Goal: Use online tool/utility: Utilize a website feature to perform a specific function

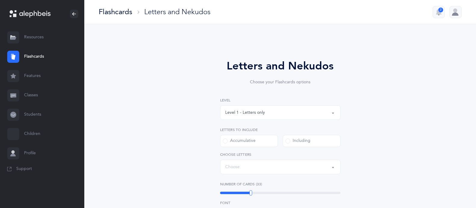
select select
select select "single"
select select "27"
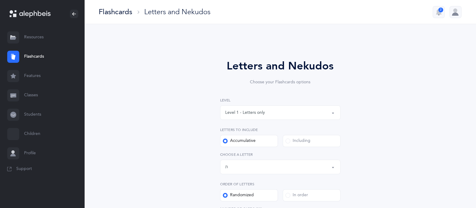
scroll to position [35, 0]
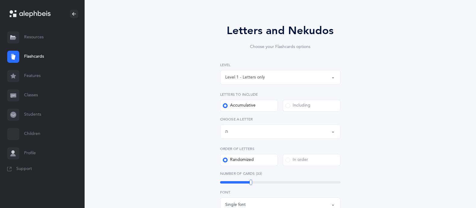
click at [300, 79] on div "Level 1 - Letters only" at bounding box center [280, 77] width 110 height 10
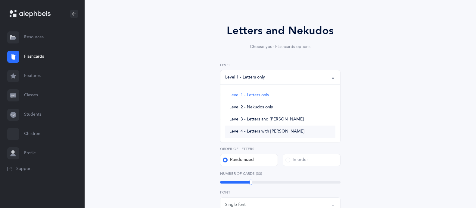
click at [283, 131] on span "Level 4 - Letters with [PERSON_NAME]" at bounding box center [267, 131] width 75 height 5
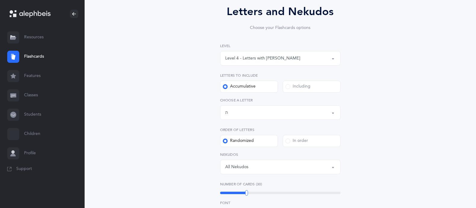
scroll to position [46, 0]
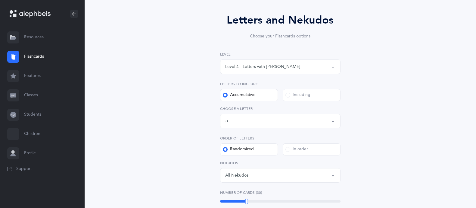
click at [318, 62] on div "Level 4 - Letters with [PERSON_NAME]" at bounding box center [280, 66] width 110 height 10
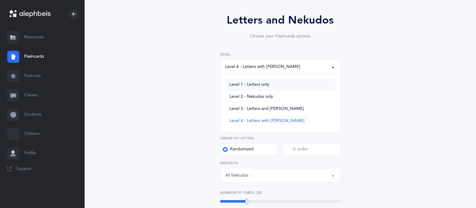
click at [273, 83] on link "Level 1 - Letters only" at bounding box center [280, 85] width 110 height 12
select select "1"
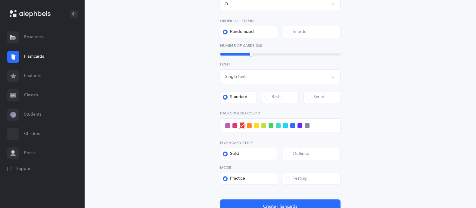
scroll to position [163, 0]
click at [284, 96] on label "Rashi" at bounding box center [280, 97] width 37 height 12
click at [0, 0] on input "Rashi" at bounding box center [0, 0] width 0 height 0
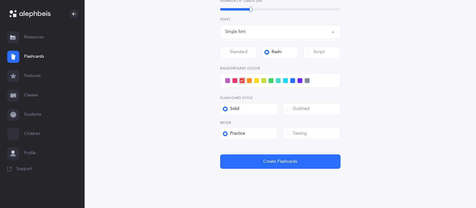
scroll to position [217, 0]
